Goal: Task Accomplishment & Management: Use online tool/utility

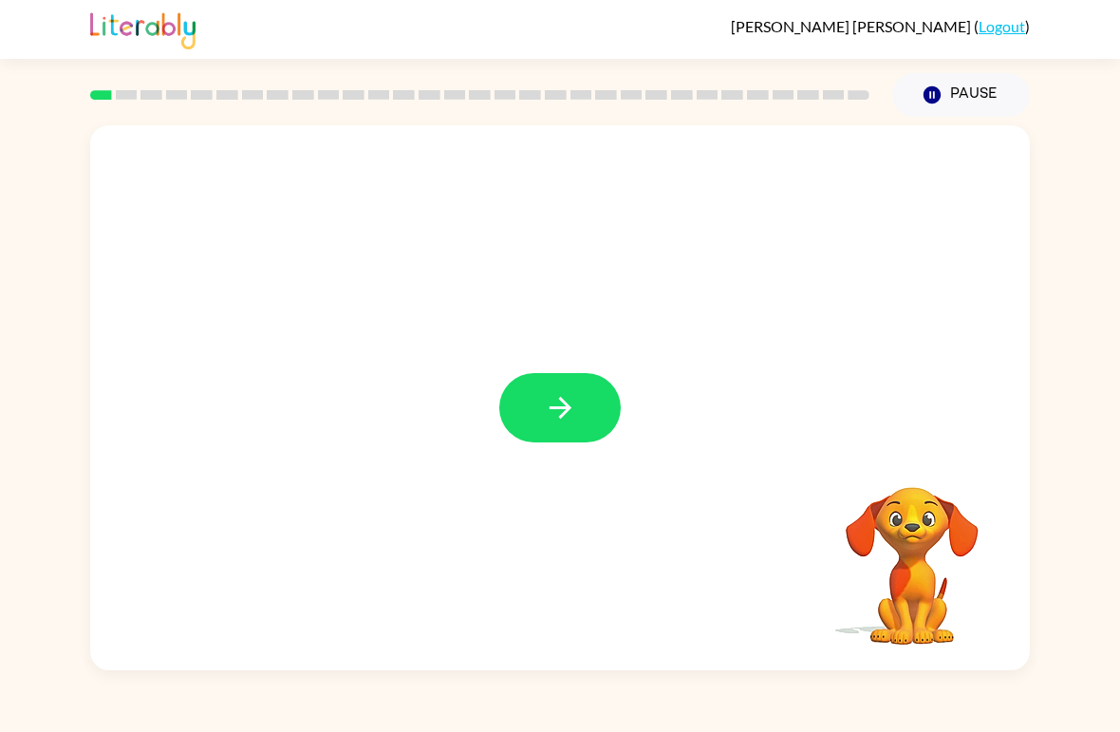
click at [553, 429] on button "button" at bounding box center [560, 407] width 122 height 69
click at [821, 304] on div at bounding box center [560, 286] width 940 height 322
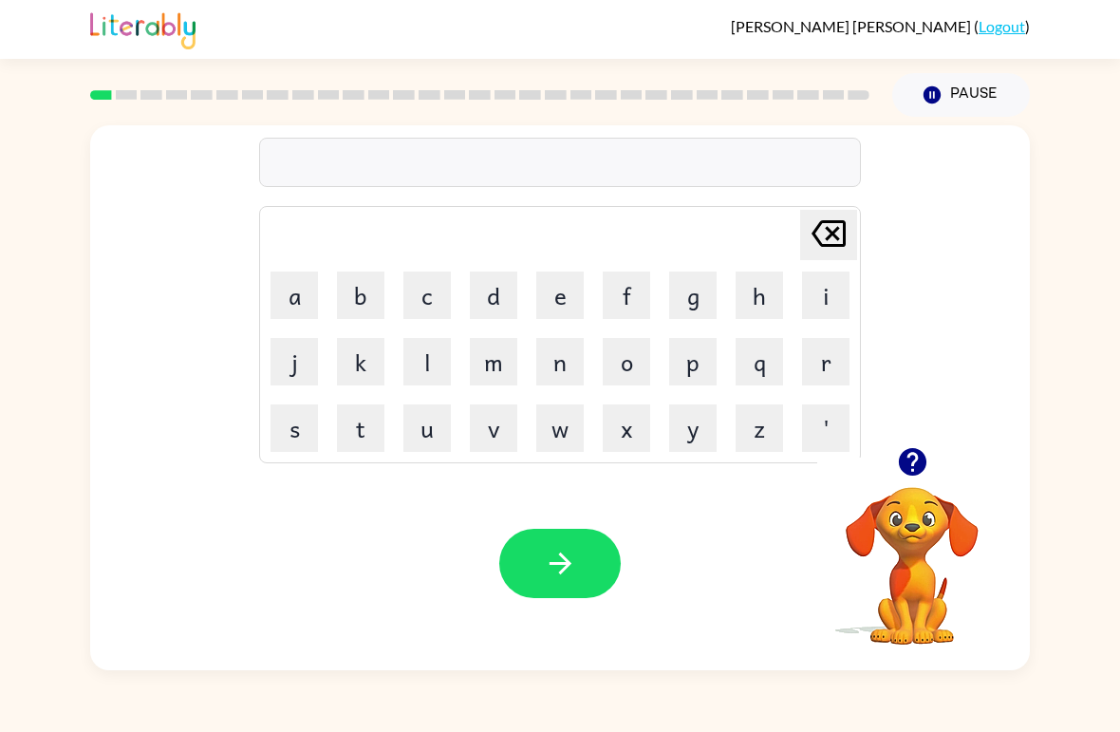
click at [429, 277] on button "c" at bounding box center [426, 294] width 47 height 47
click at [814, 295] on button "i" at bounding box center [825, 294] width 47 height 47
click at [815, 360] on button "r" at bounding box center [825, 361] width 47 height 47
click at [434, 295] on button "c" at bounding box center [426, 294] width 47 height 47
click at [425, 428] on button "u" at bounding box center [426, 427] width 47 height 47
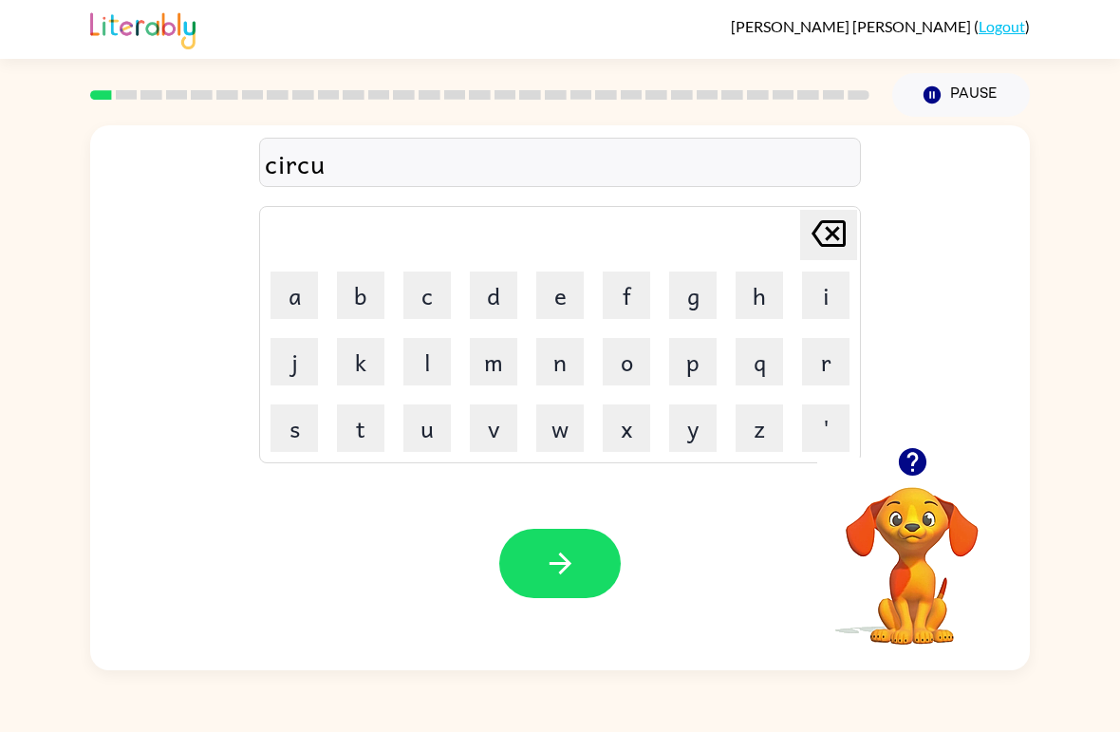
click at [304, 421] on button "s" at bounding box center [294, 427] width 47 height 47
click at [582, 562] on button "button" at bounding box center [560, 563] width 122 height 69
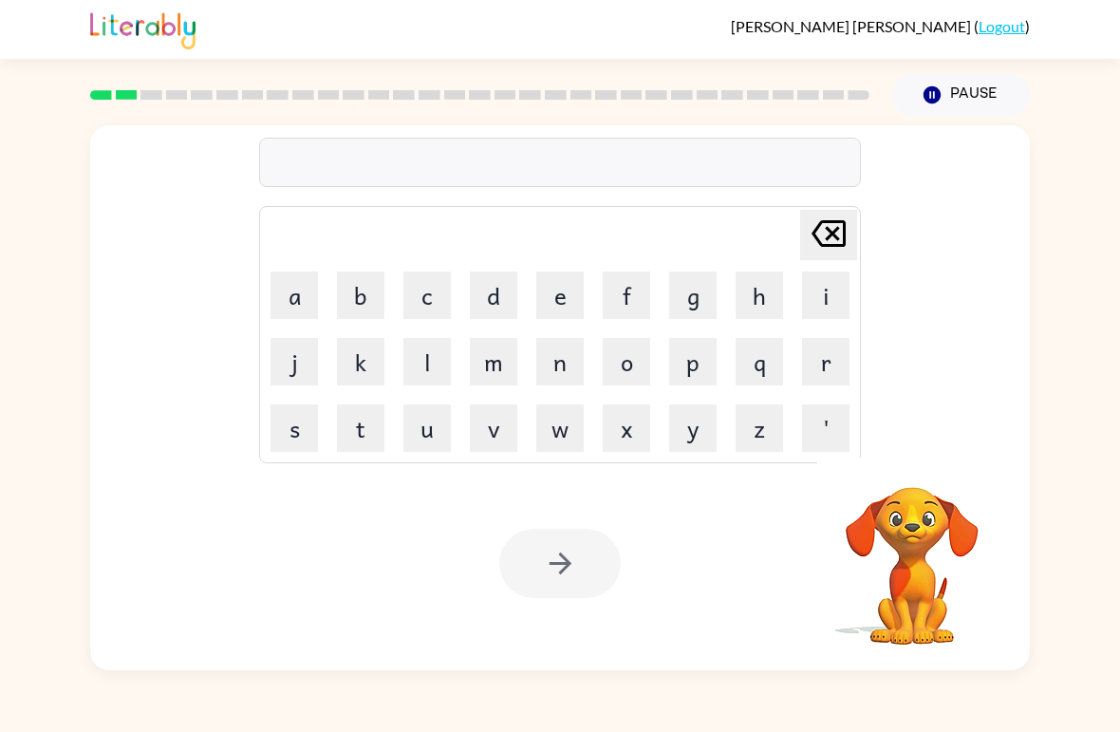
click at [689, 437] on button "y" at bounding box center [692, 427] width 47 height 47
click at [552, 426] on button "w" at bounding box center [559, 427] width 47 height 47
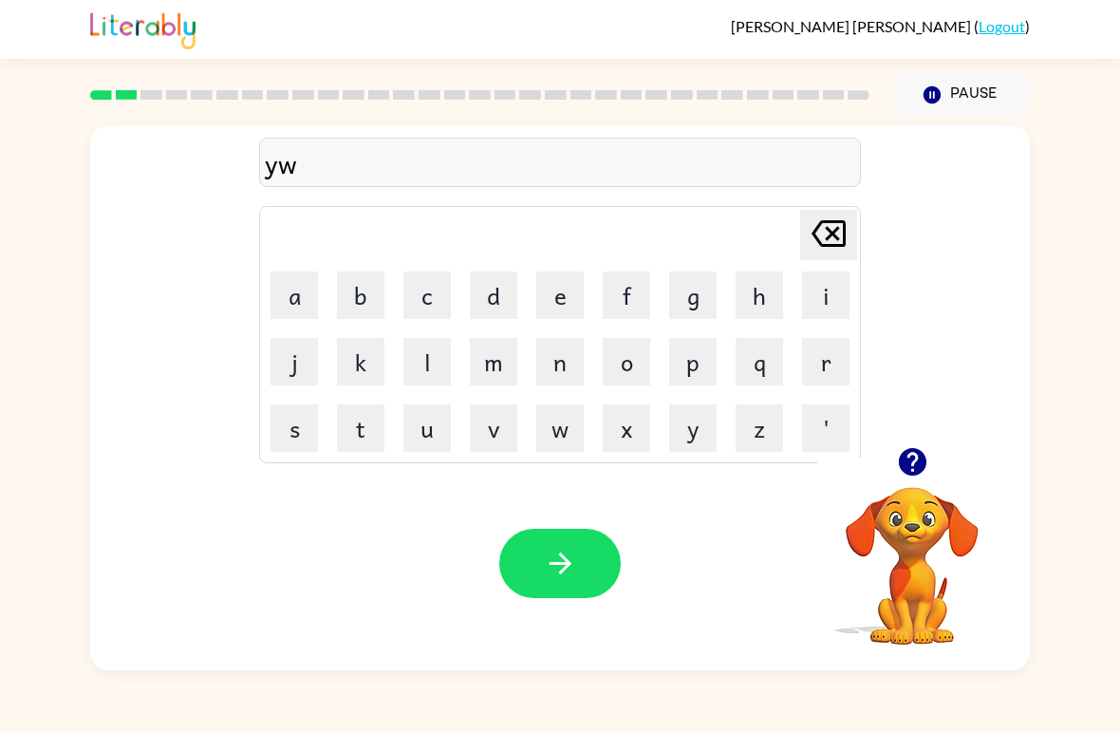
click at [834, 231] on icon at bounding box center [829, 233] width 34 height 27
click at [296, 292] on button "a" at bounding box center [294, 294] width 47 height 47
click at [570, 436] on button "w" at bounding box center [559, 427] width 47 height 47
click at [549, 363] on button "n" at bounding box center [559, 361] width 47 height 47
click at [573, 554] on icon "button" at bounding box center [560, 563] width 33 height 33
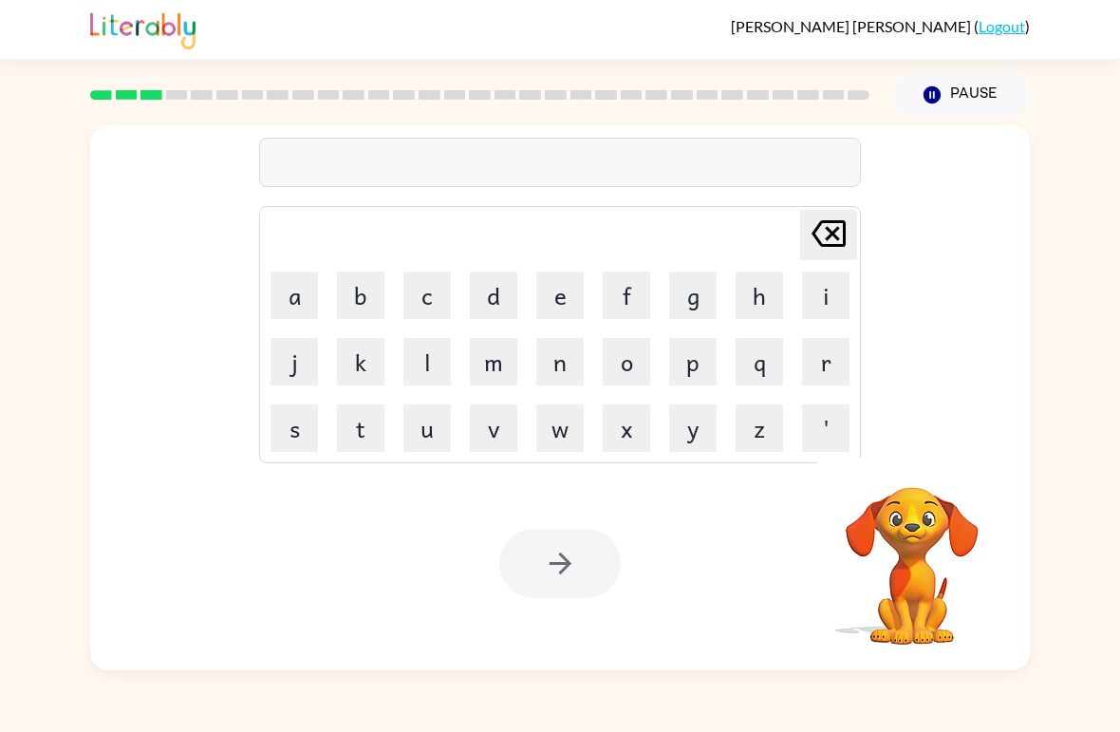
click at [558, 426] on button "w" at bounding box center [559, 427] width 47 height 47
click at [821, 299] on button "i" at bounding box center [825, 294] width 47 height 47
click at [415, 372] on button "l" at bounding box center [426, 361] width 47 height 47
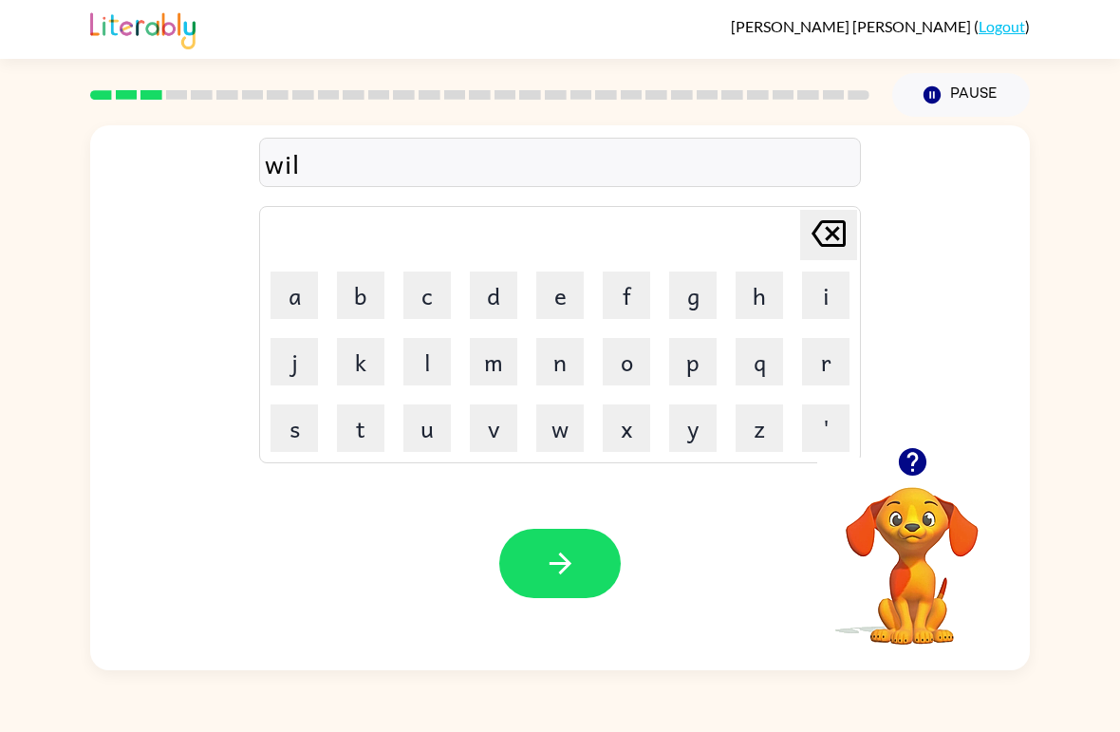
click at [485, 309] on button "d" at bounding box center [493, 294] width 47 height 47
click at [633, 291] on button "f" at bounding box center [626, 294] width 47 height 47
click at [820, 309] on button "i" at bounding box center [825, 294] width 47 height 47
click at [841, 343] on button "r" at bounding box center [825, 361] width 47 height 47
click at [549, 300] on button "e" at bounding box center [559, 294] width 47 height 47
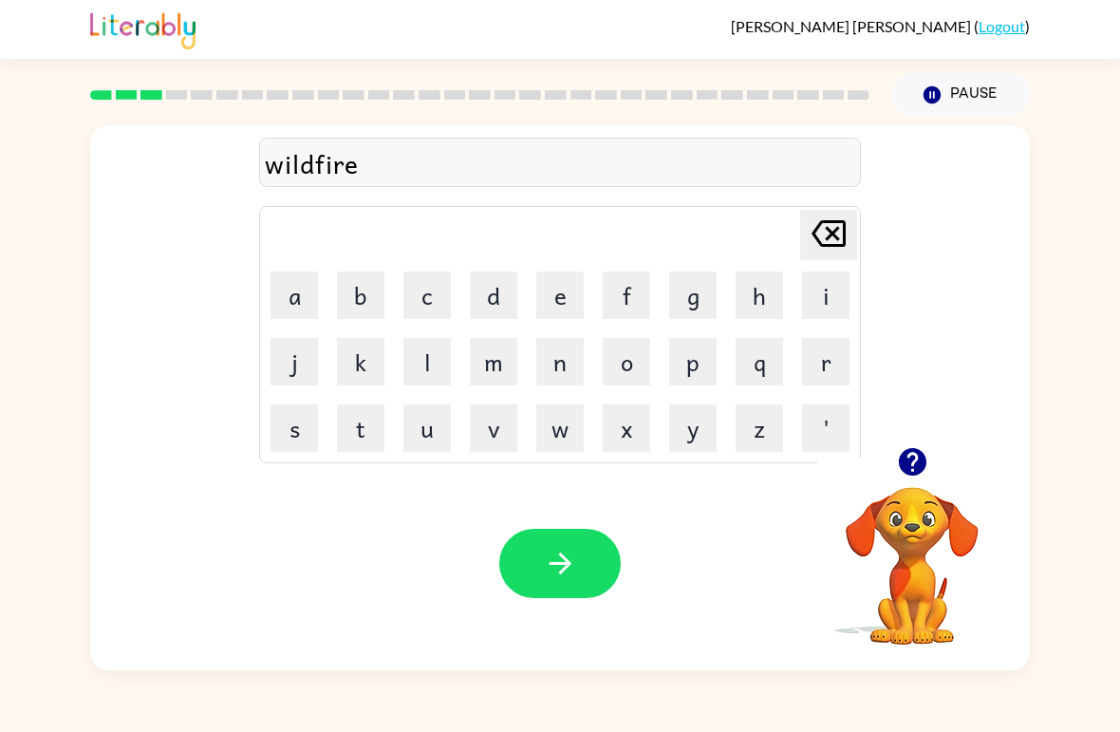
click at [603, 573] on button "button" at bounding box center [560, 563] width 122 height 69
click at [298, 434] on button "s" at bounding box center [294, 427] width 47 height 47
click at [358, 426] on button "t" at bounding box center [360, 427] width 47 height 47
click at [797, 355] on td "r" at bounding box center [826, 361] width 65 height 65
click at [825, 367] on button "r" at bounding box center [825, 361] width 47 height 47
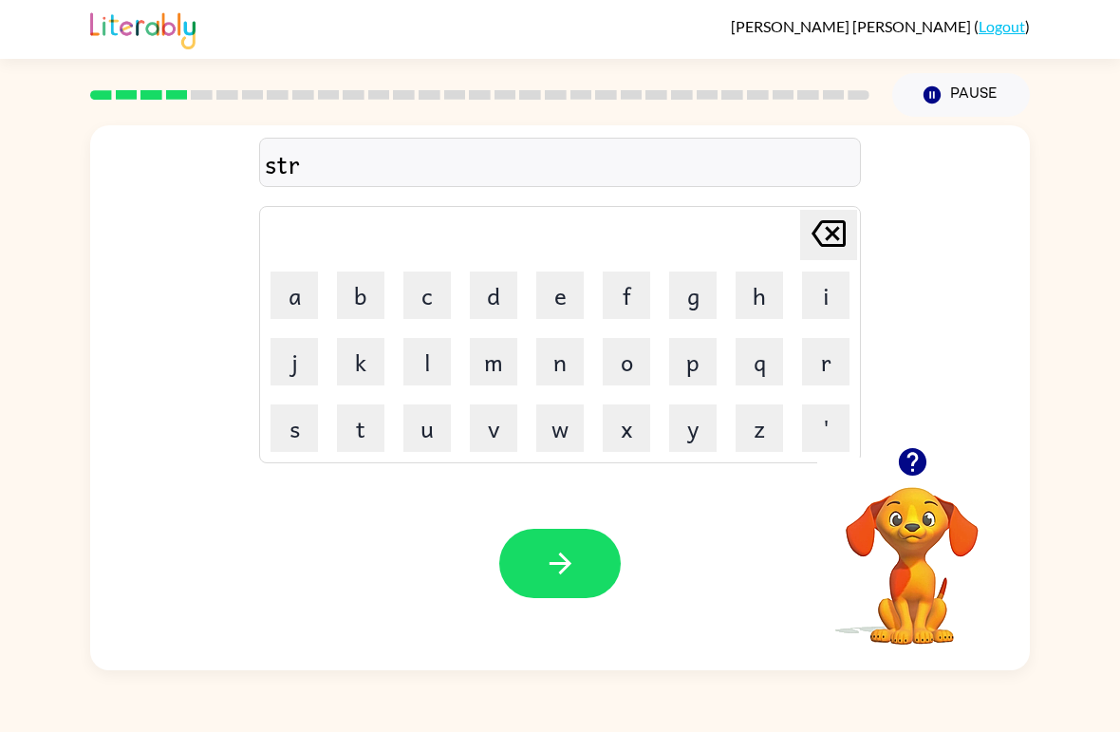
click at [416, 433] on button "u" at bounding box center [426, 427] width 47 height 47
click at [431, 293] on button "c" at bounding box center [426, 294] width 47 height 47
click at [362, 340] on button "k" at bounding box center [360, 361] width 47 height 47
click at [574, 547] on button "button" at bounding box center [560, 563] width 122 height 69
click at [404, 286] on button "c" at bounding box center [426, 294] width 47 height 47
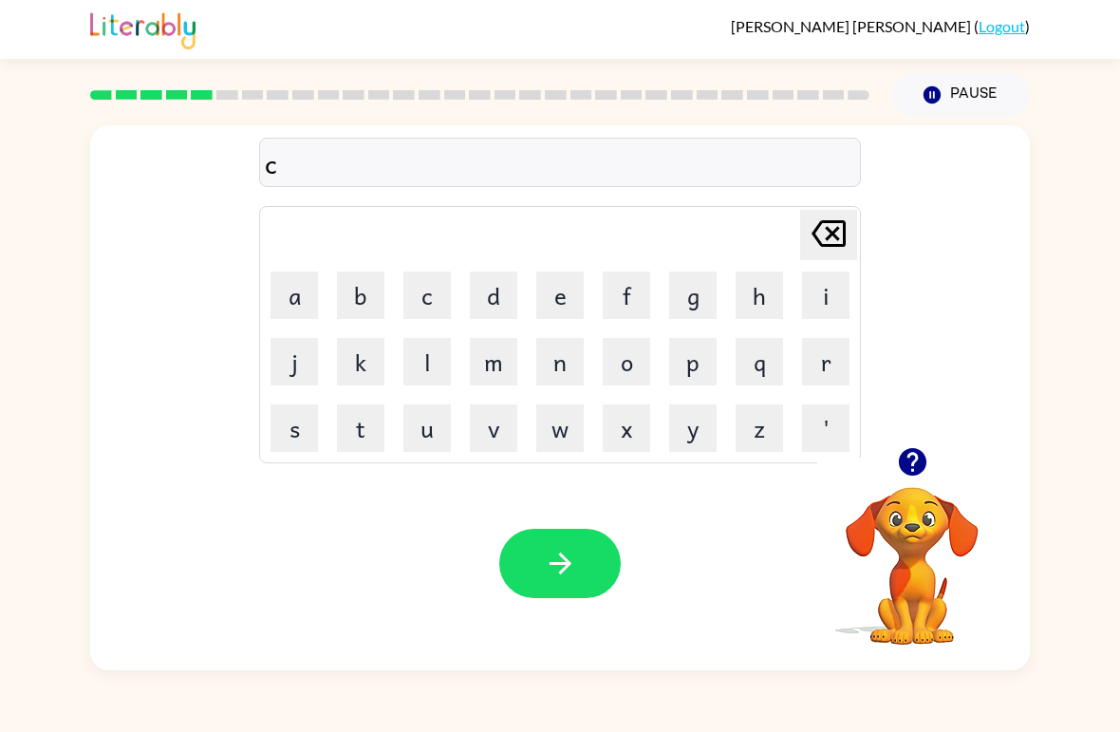
click at [840, 353] on button "r" at bounding box center [825, 361] width 47 height 47
click at [258, 343] on div "cr Delete Delete last character input a b c d e f g h i j k l m n o p q r s t u…" at bounding box center [560, 286] width 940 height 322
click at [284, 287] on button "a" at bounding box center [294, 294] width 47 height 47
click at [690, 302] on button "g" at bounding box center [692, 294] width 47 height 47
click at [569, 308] on button "e" at bounding box center [559, 294] width 47 height 47
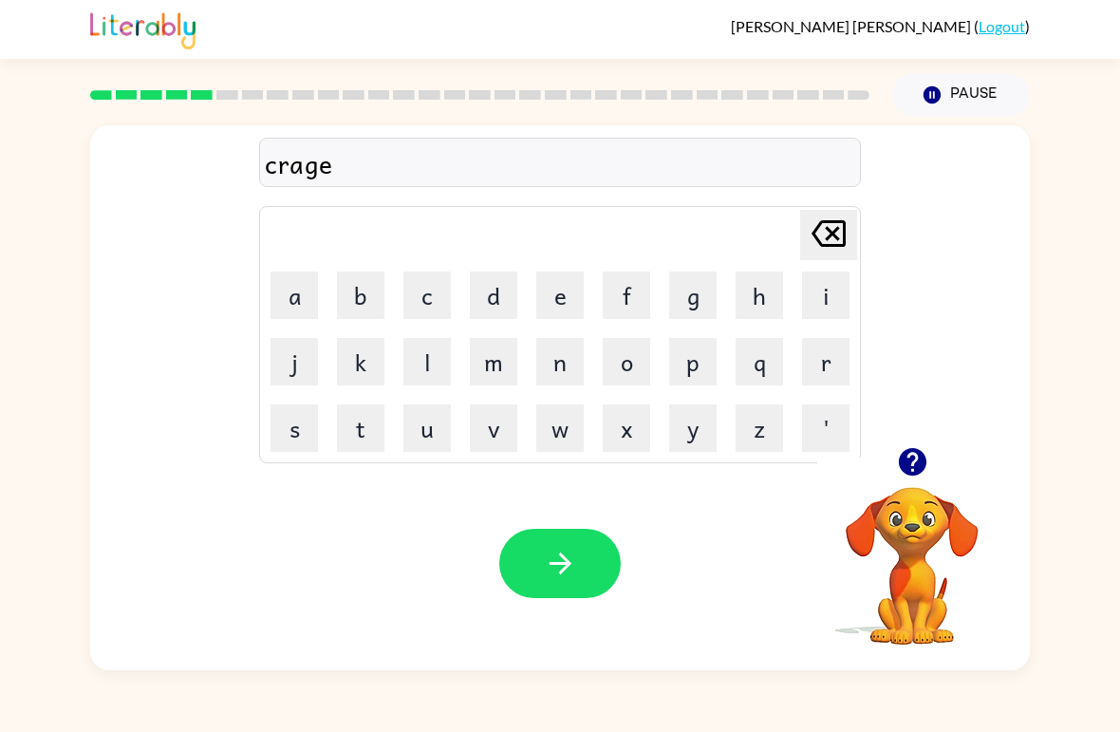
click at [425, 440] on button "u" at bounding box center [426, 427] width 47 height 47
click at [305, 429] on button "s" at bounding box center [294, 427] width 47 height 47
click at [569, 530] on button "button" at bounding box center [560, 563] width 122 height 69
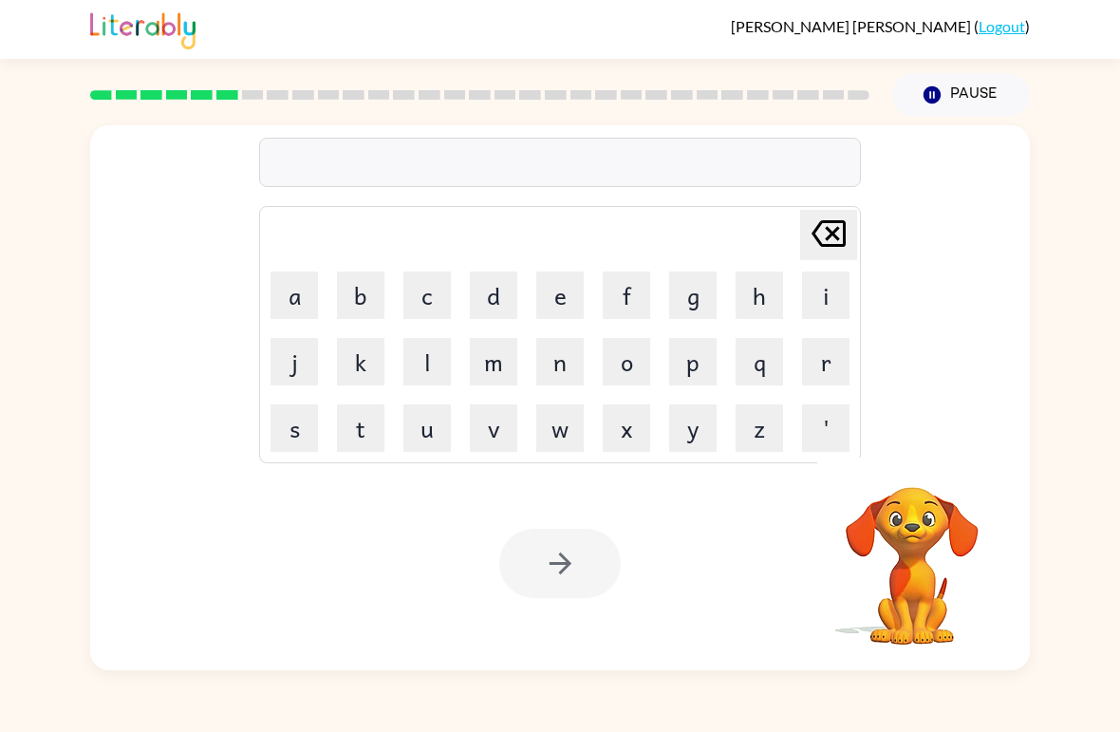
click at [982, 101] on button "Pause Pause" at bounding box center [961, 95] width 138 height 44
